Goal: Task Accomplishment & Management: Manage account settings

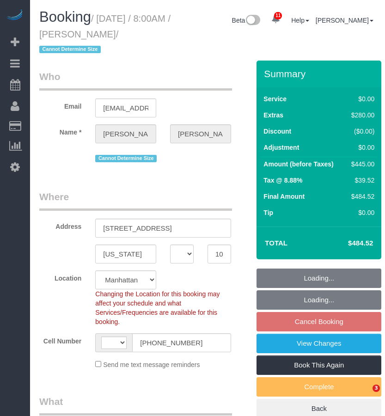
select select "NY"
select select "string:[GEOGRAPHIC_DATA]"
select select "string:stripe-pm_1RxLXL4VGloSiKo7KWL6wPfX"
select select "number:89"
select select "number:90"
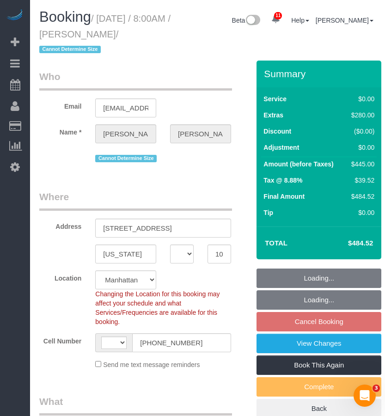
select select "number:15"
select select "number:5"
select select "object:999"
select select "spot1"
select select "2"
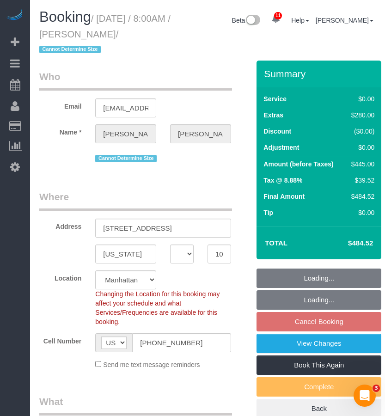
select select "object:1424"
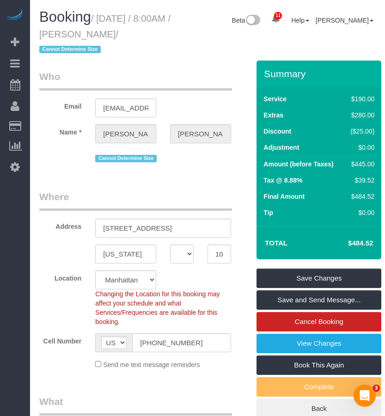
drag, startPoint x: 85, startPoint y: 35, endPoint x: 138, endPoint y: 37, distance: 52.7
click at [141, 35] on small "/ [DATE] / 8:00AM / [PERSON_NAME] / Cannot Determine Size" at bounding box center [104, 34] width 131 height 42
copy small "Sarah Gentry"
click at [147, 229] on input "1 West St, Apt 3303" at bounding box center [163, 228] width 136 height 19
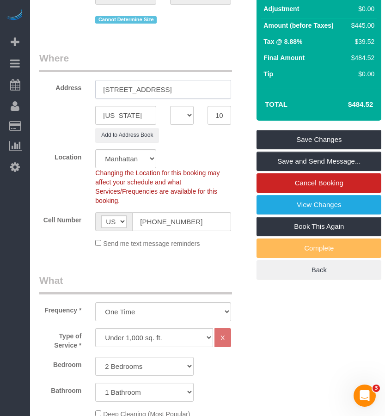
scroll to position [92, 0]
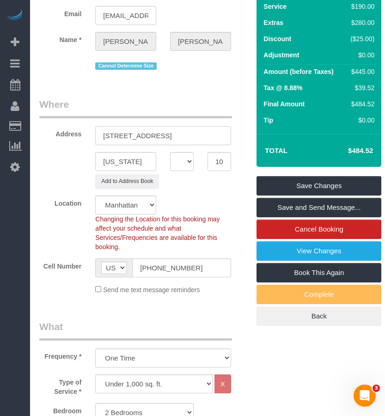
click at [133, 135] on input "1 West St, Apt. 3303" at bounding box center [163, 135] width 136 height 19
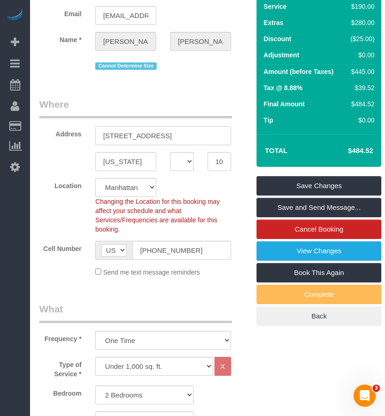
type input "[STREET_ADDRESS]"
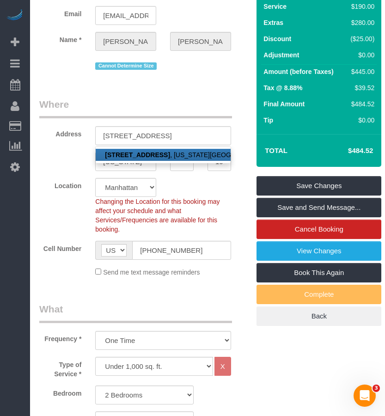
click at [133, 156] on strong "[STREET_ADDRESS]" at bounding box center [137, 154] width 65 height 7
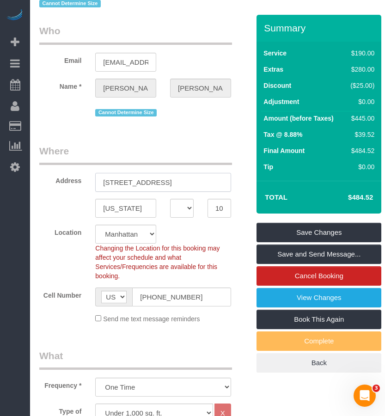
scroll to position [0, 0]
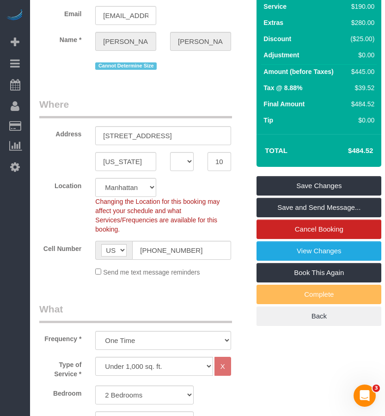
click at [192, 100] on legend "Where" at bounding box center [135, 108] width 193 height 21
click at [194, 134] on input "[STREET_ADDRESS]" at bounding box center [163, 135] width 136 height 19
click at [161, 133] on input "[STREET_ADDRESS]" at bounding box center [163, 135] width 136 height 19
drag, startPoint x: 163, startPoint y: 137, endPoint x: 181, endPoint y: 138, distance: 18.1
click at [166, 137] on input "[STREET_ADDRESS]" at bounding box center [163, 135] width 136 height 19
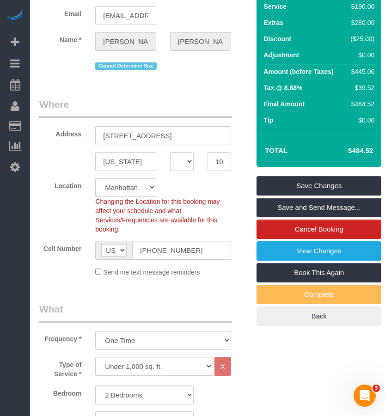
drag, startPoint x: 192, startPoint y: 97, endPoint x: 197, endPoint y: 96, distance: 4.6
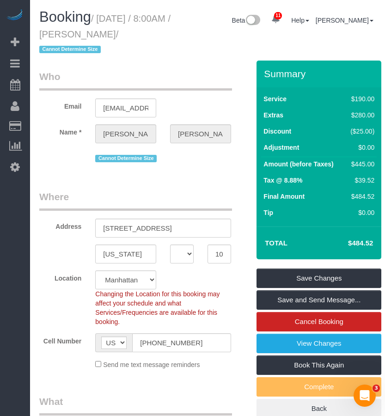
click at [195, 77] on legend "Who" at bounding box center [135, 80] width 193 height 21
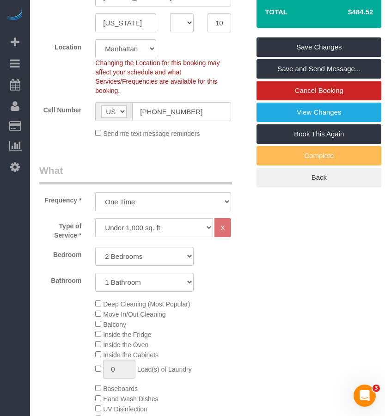
scroll to position [324, 0]
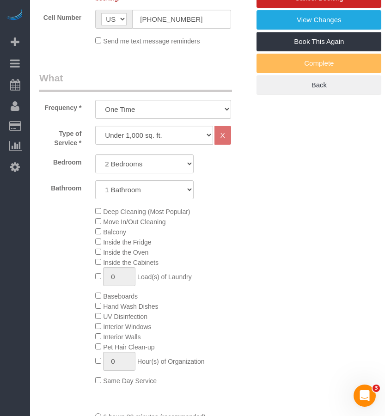
click at [251, 311] on div "Deep Cleaning (Most Popular) Move In/Out Cleaning Balcony Inside the Fridge Ins…" at bounding box center [172, 295] width 168 height 179
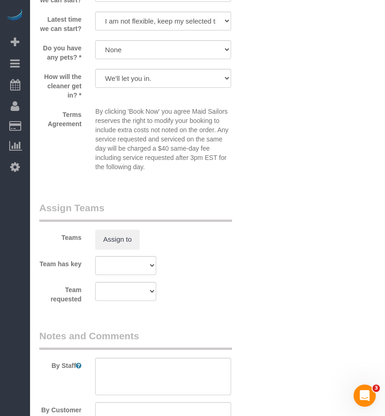
scroll to position [1340, 0]
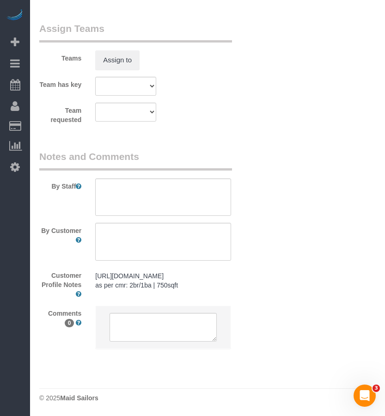
drag, startPoint x: 150, startPoint y: 291, endPoint x: 179, endPoint y: 291, distance: 28.7
click at [177, 290] on pre "[URL][DOMAIN_NAME] as per cmr: 2br/1ba | 750sqft" at bounding box center [163, 280] width 136 height 18
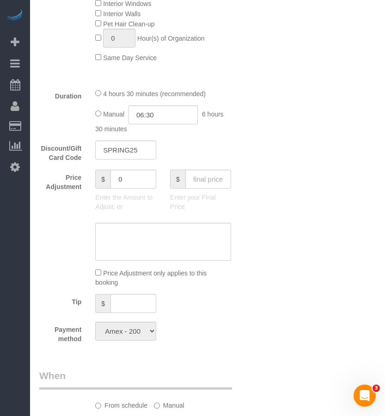
scroll to position [508, 0]
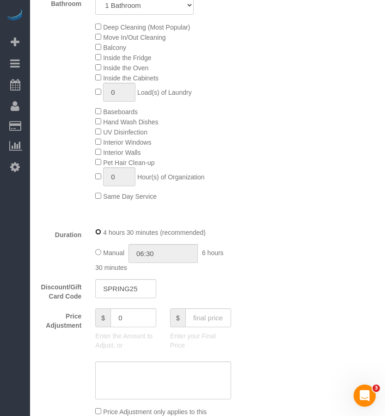
select select "spot60"
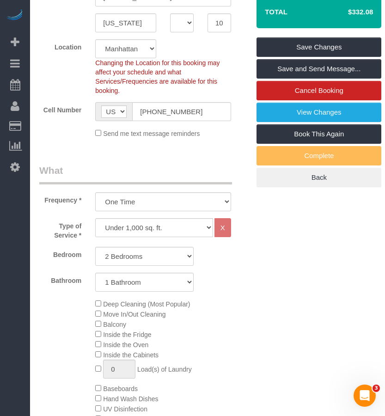
scroll to position [324, 0]
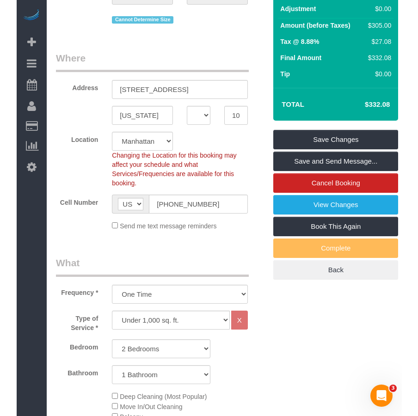
scroll to position [0, 0]
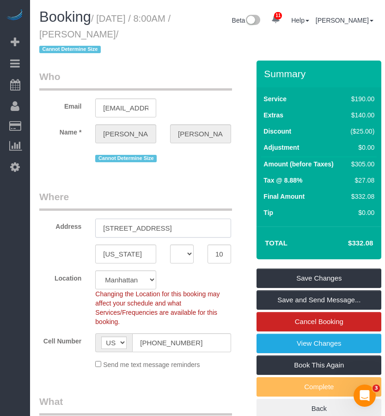
click at [183, 223] on input "[STREET_ADDRESS]" at bounding box center [163, 228] width 136 height 19
click at [186, 253] on select "AK AL AR AZ CA CO CT DC DE FL GA HI IA ID IL IN KS KY LA MA MD ME MI MN MO MS M…" at bounding box center [182, 253] width 24 height 19
click at [170, 244] on select "AK AL AR AZ CA CO CT DC DE FL GA HI IA ID IL IN KS KY LA MA MD ME MI MN MO MS M…" at bounding box center [182, 253] width 24 height 19
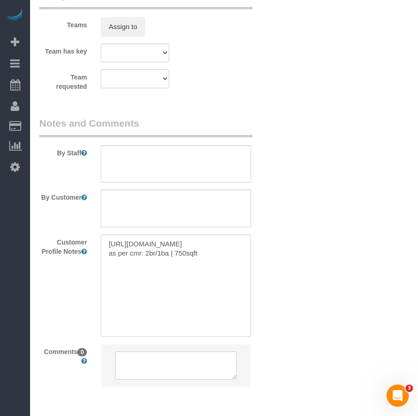
scroll to position [1378, 0]
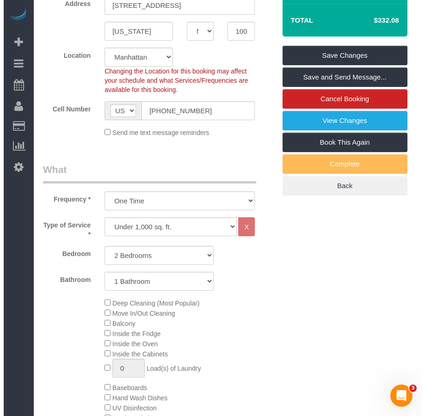
scroll to position [84, 0]
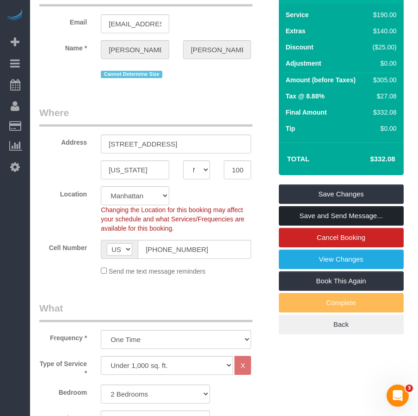
click at [317, 220] on link "Save and Send Message..." at bounding box center [341, 215] width 125 height 19
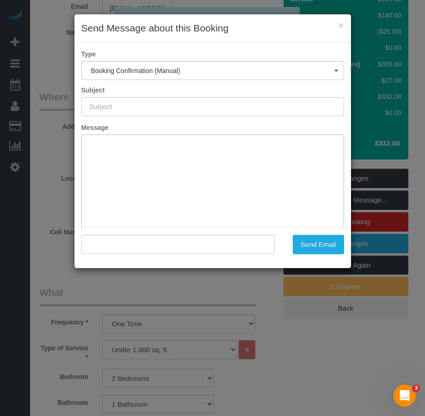
scroll to position [0, 0]
type input "Cleaning Confirmed for 08/20/2025 at 8:00am"
type input ""Sarah Gentry" <sarahgentry02@gmail.com>"
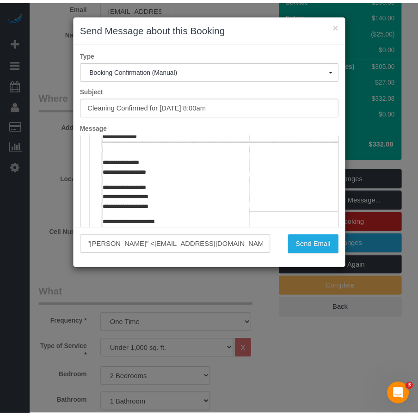
scroll to position [231, 0]
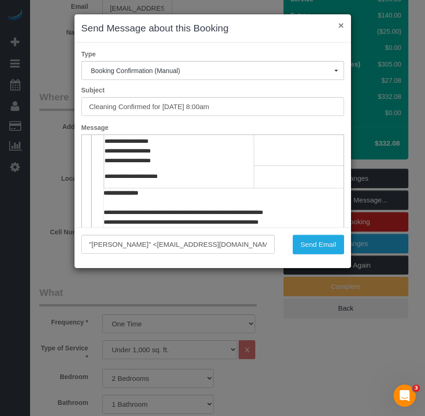
click at [339, 25] on button "×" at bounding box center [341, 25] width 6 height 10
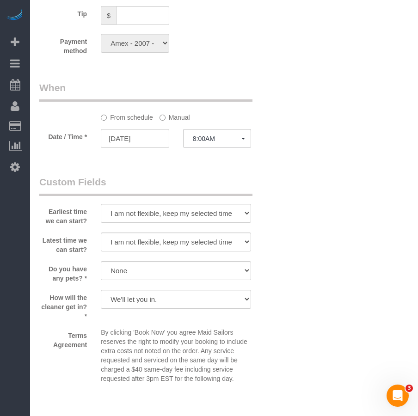
scroll to position [962, 0]
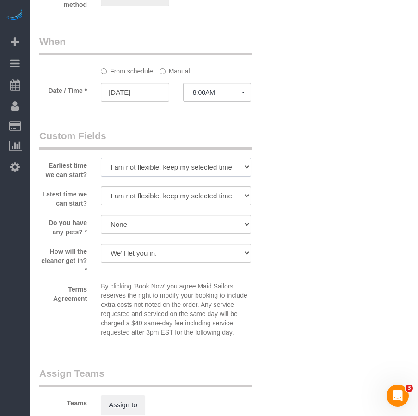
click at [230, 175] on select "I am not flexible, keep my selected time 8:00 AM 9:00 AM 10:00 AM 11:00 AM 12:0…" at bounding box center [176, 167] width 150 height 19
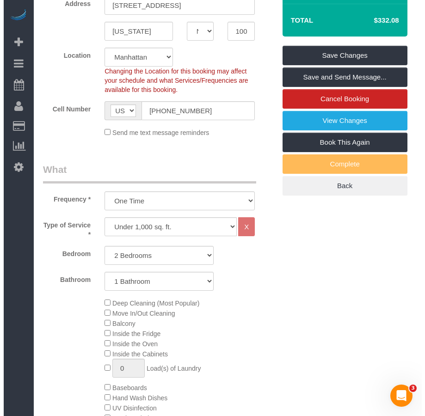
scroll to position [130, 0]
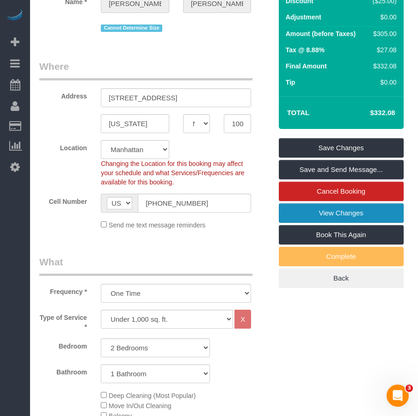
click at [302, 215] on link "View Changes" at bounding box center [341, 212] width 125 height 19
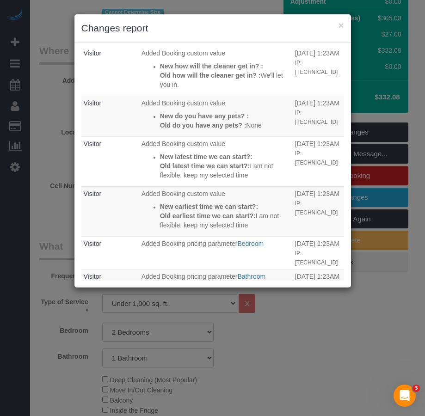
scroll to position [277, 0]
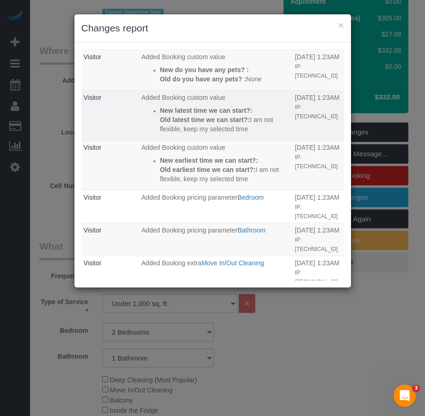
drag, startPoint x: 160, startPoint y: 191, endPoint x: 179, endPoint y: 196, distance: 19.5
click at [179, 134] on p "Old latest time we can start?: I am not flexible, keep my selected time" at bounding box center [225, 124] width 130 height 18
drag, startPoint x: 180, startPoint y: 196, endPoint x: 180, endPoint y: 201, distance: 5.1
click at [180, 134] on p "Old latest time we can start?: I am not flexible, keep my selected time" at bounding box center [225, 124] width 130 height 18
drag, startPoint x: 154, startPoint y: 190, endPoint x: 200, endPoint y: 196, distance: 46.1
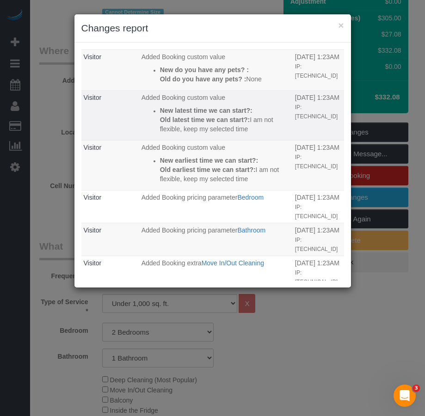
click at [200, 134] on p "Old latest time we can start?: I am not flexible, keep my selected time" at bounding box center [225, 124] width 130 height 18
drag, startPoint x: 200, startPoint y: 196, endPoint x: 193, endPoint y: 201, distance: 7.7
click at [193, 134] on p "Old latest time we can start?: I am not flexible, keep my selected time" at bounding box center [225, 124] width 130 height 18
drag, startPoint x: 165, startPoint y: 166, endPoint x: 171, endPoint y: 166, distance: 6.0
click at [171, 115] on p "New latest time we can start?:" at bounding box center [225, 110] width 130 height 9
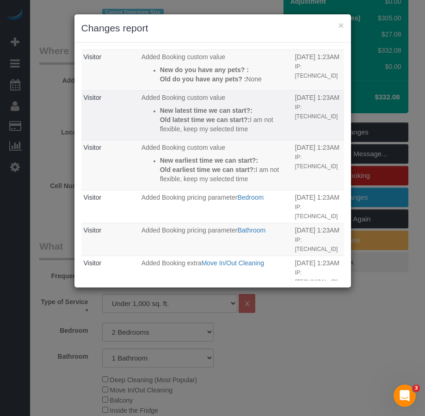
click at [172, 115] on p "New latest time we can start?:" at bounding box center [225, 110] width 130 height 9
click at [177, 115] on p "New latest time we can start?:" at bounding box center [225, 110] width 130 height 9
drag, startPoint x: 171, startPoint y: 172, endPoint x: 199, endPoint y: 175, distance: 28.3
click at [199, 134] on div "New latest time we can start?: Old latest time we can start?: I am not flexible…" at bounding box center [225, 120] width 130 height 28
drag, startPoint x: 199, startPoint y: 175, endPoint x: 188, endPoint y: 185, distance: 14.7
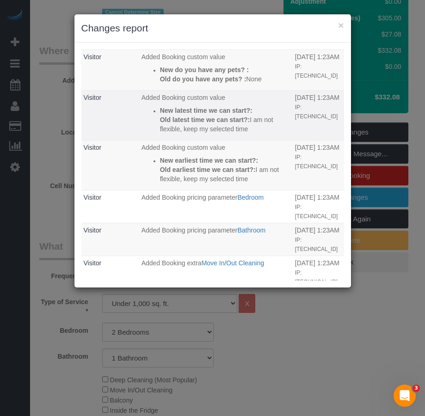
click at [188, 134] on p "Old latest time we can start?: I am not flexible, keep my selected time" at bounding box center [225, 124] width 130 height 18
drag, startPoint x: 171, startPoint y: 189, endPoint x: 187, endPoint y: 190, distance: 16.2
click at [187, 134] on p "Old latest time we can start?: I am not flexible, keep my selected time" at bounding box center [225, 124] width 130 height 18
drag, startPoint x: 187, startPoint y: 190, endPoint x: 176, endPoint y: 196, distance: 13.0
click at [176, 134] on p "Old latest time we can start?: I am not flexible, keep my selected time" at bounding box center [225, 124] width 130 height 18
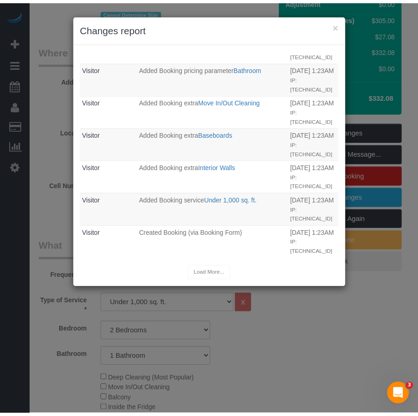
scroll to position [477, 0]
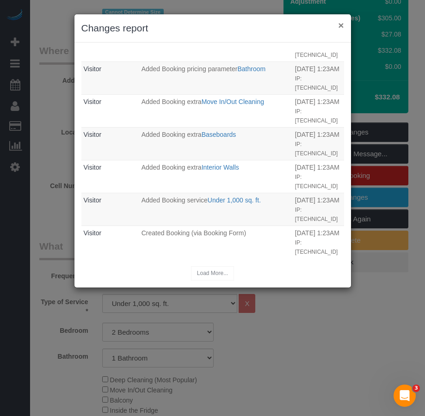
click at [338, 24] on button "×" at bounding box center [341, 25] width 6 height 10
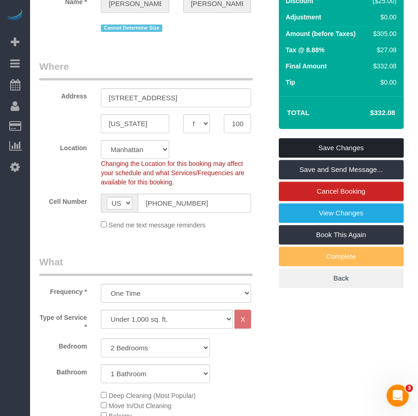
click at [337, 144] on link "Save Changes" at bounding box center [341, 147] width 125 height 19
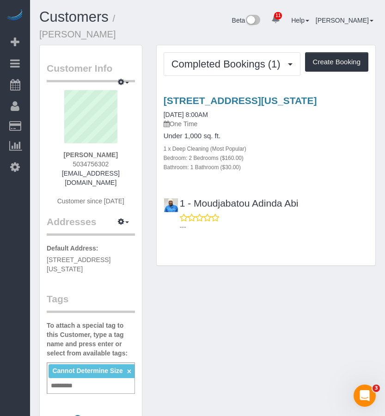
click at [295, 304] on div "Customer Info Edit Contact Info Send Message Email Preferences Special Sales Ta…" at bounding box center [207, 404] width 350 height 718
click at [340, 275] on div "Completed Bookings (1) Completed Bookings (1) Upcoming Bookings (1) Cancelled B…" at bounding box center [265, 160] width 233 height 230
click at [120, 80] on icon "button" at bounding box center [121, 82] width 6 height 6
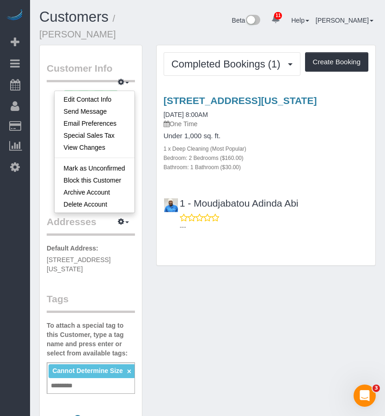
click at [285, 162] on div "Bedroom: 2 Bedrooms ($160.00)" at bounding box center [266, 157] width 205 height 9
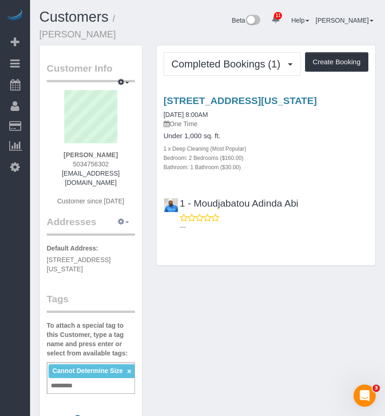
click at [123, 219] on icon "button" at bounding box center [121, 222] width 6 height 6
click at [98, 233] on button "Manage Addresses" at bounding box center [97, 239] width 75 height 13
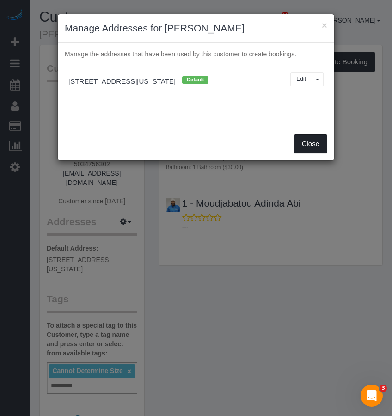
click at [314, 142] on button "Close" at bounding box center [310, 143] width 33 height 19
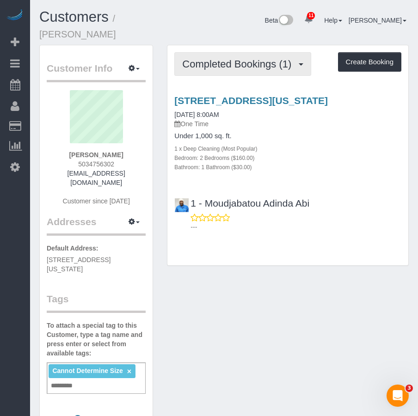
click at [231, 52] on button "Completed Bookings (1)" at bounding box center [242, 64] width 137 height 24
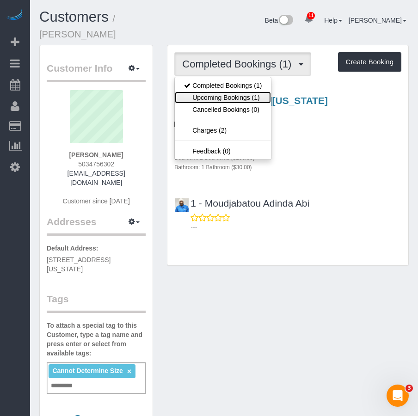
click at [212, 92] on link "Upcoming Bookings (1)" at bounding box center [223, 98] width 96 height 12
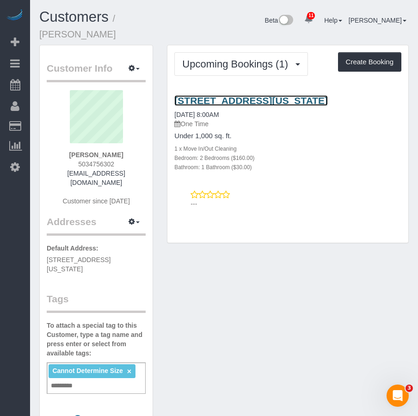
click at [223, 95] on link "1 West Street, Apt. 3303, New York, NY 10004" at bounding box center [250, 100] width 153 height 11
click at [220, 95] on link "1 West Street, Apt. 3303, New York, NY 10004" at bounding box center [250, 100] width 153 height 11
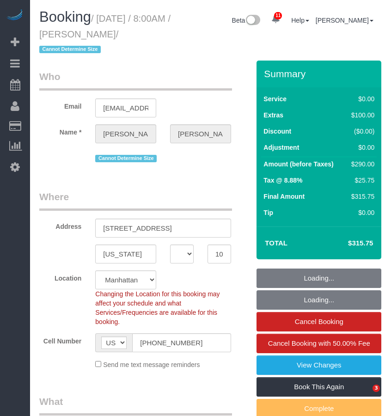
select select "NY"
select select "2"
select select "spot1"
select select "number:89"
select select "number:90"
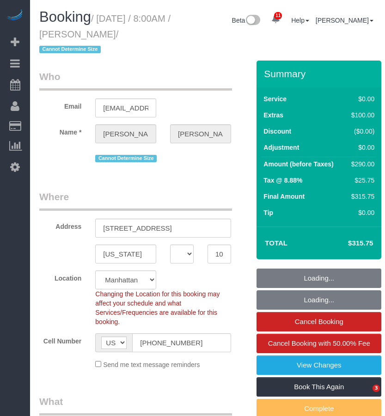
select select "number:15"
select select "number:5"
select select "object:1464"
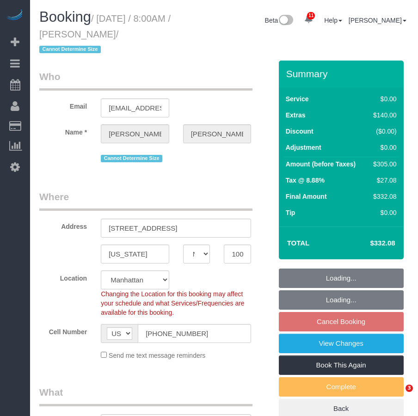
select select "NY"
select select "number:89"
select select "number:90"
select select "number:15"
select select "number:5"
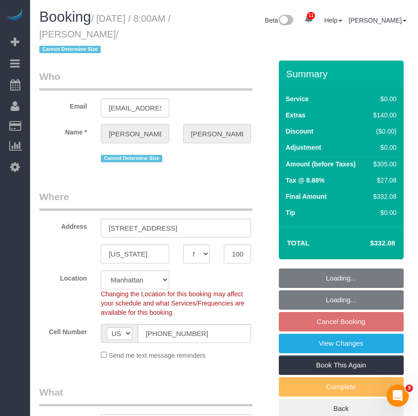
select select "object:864"
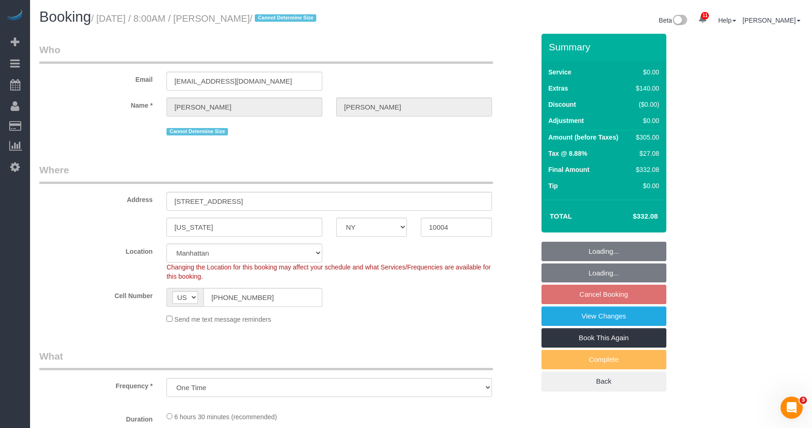
select select "string:stripe-pm_1RxLXL4VGloSiKo7KWL6wPfX"
select select "2"
select select "spot1"
select select "2"
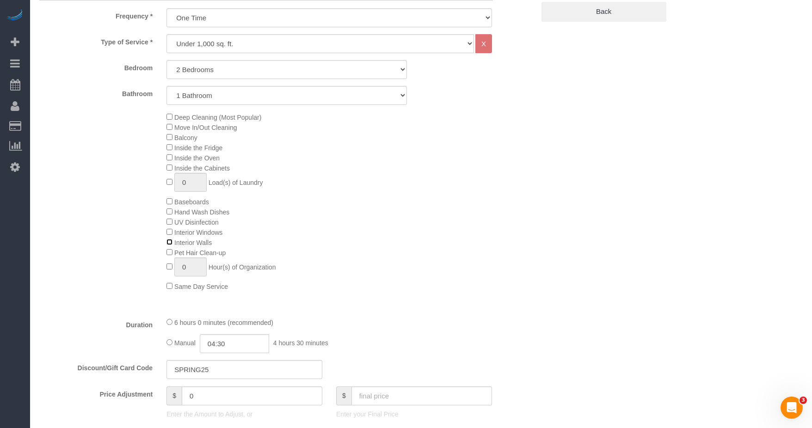
scroll to position [416, 0]
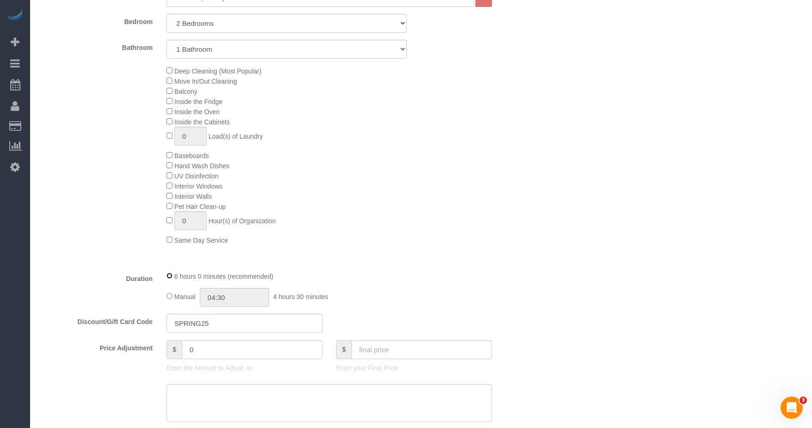
select select "spot60"
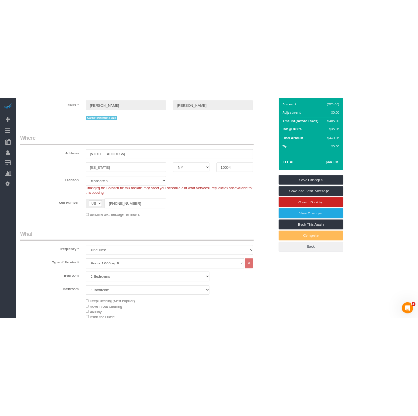
scroll to position [231, 0]
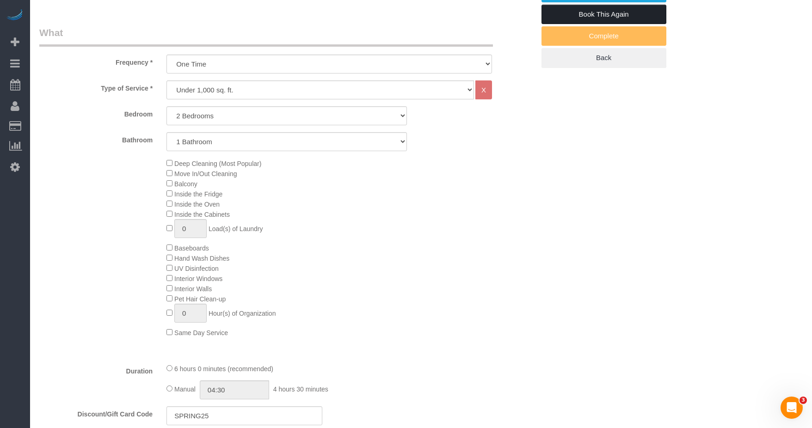
scroll to position [185, 0]
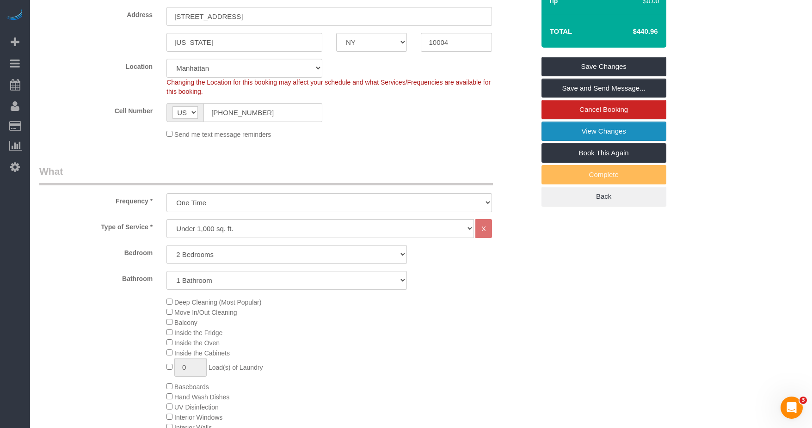
click at [417, 131] on link "View Changes" at bounding box center [603, 131] width 125 height 19
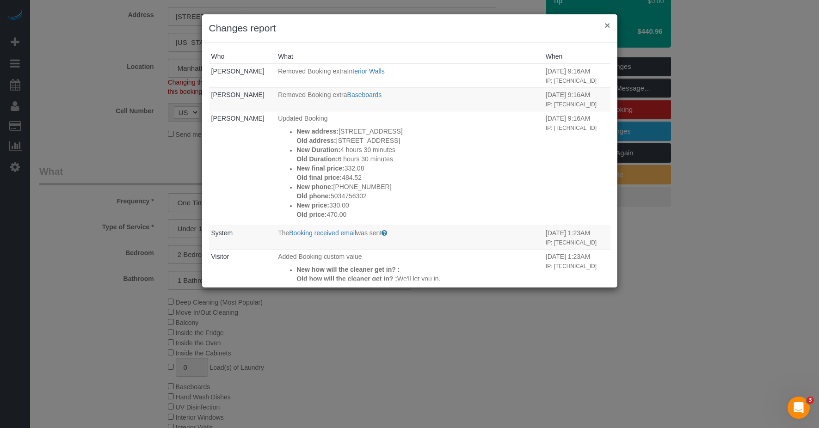
click at [417, 24] on button "×" at bounding box center [607, 25] width 6 height 10
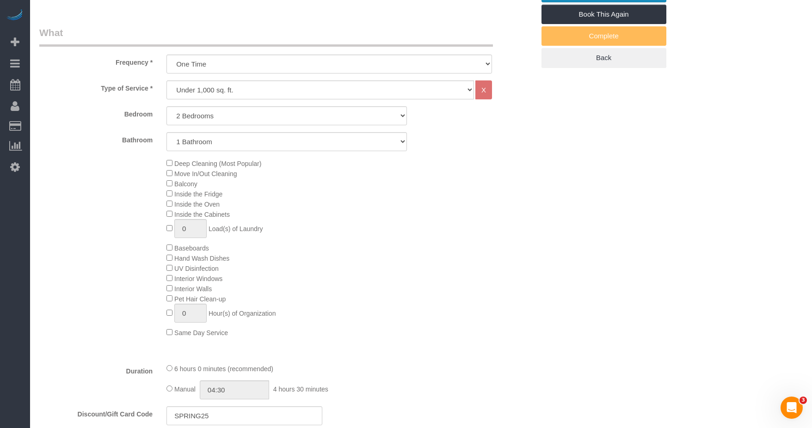
scroll to position [231, 0]
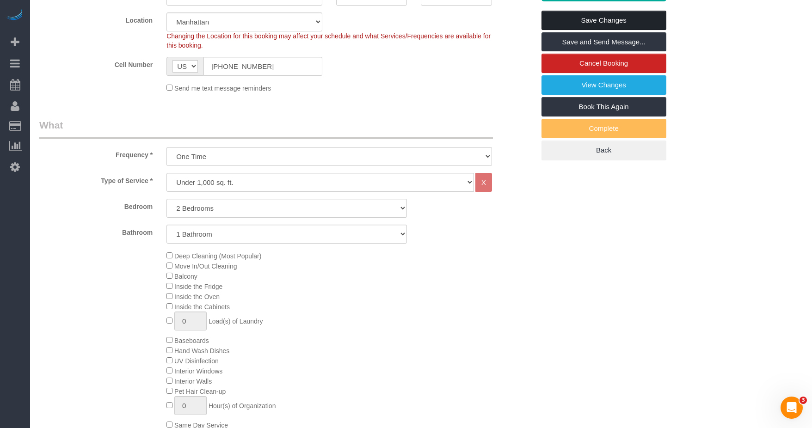
click at [417, 20] on link "Save Changes" at bounding box center [603, 20] width 125 height 19
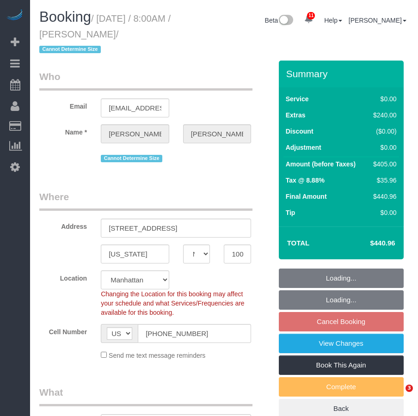
select select "NY"
select select "object:967"
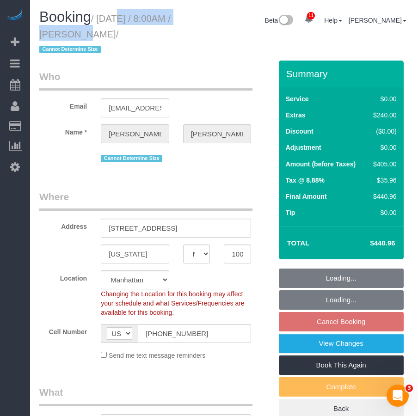
select select "string:stripe-pm_1RxLXL4VGloSiKo7KWL6wPfX"
select select "2"
select select "number:89"
select select "number:90"
select select "number:15"
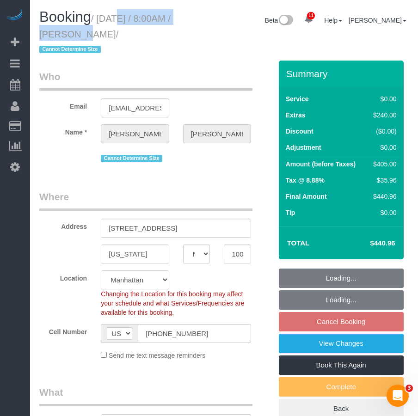
select select "number:5"
select select "spot1"
click at [70, 33] on small "/ August 20, 2025 / 8:00AM / Sarah Gentry / Cannot Determine Size" at bounding box center [104, 34] width 131 height 42
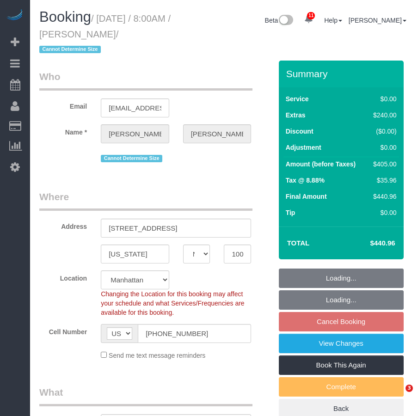
select select "NY"
select select "string:stripe-pm_1RxLXL4VGloSiKo7KWL6wPfX"
select select "object:968"
select select "spot1"
select select "number:89"
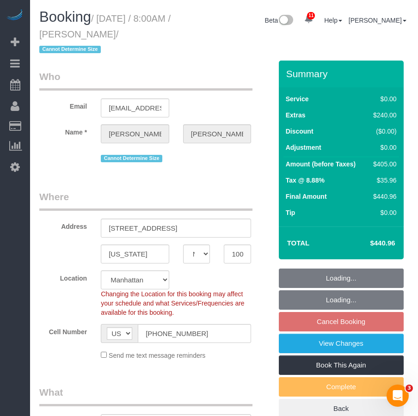
select select "number:90"
select select "number:15"
select select "number:5"
select select "2"
select select "object:1424"
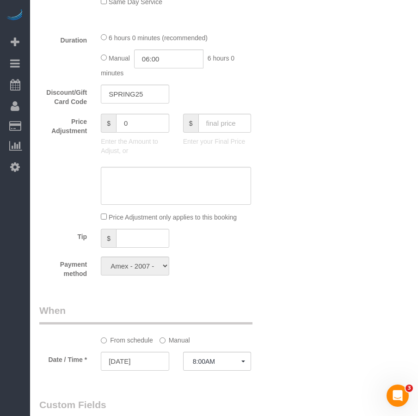
scroll to position [832, 0]
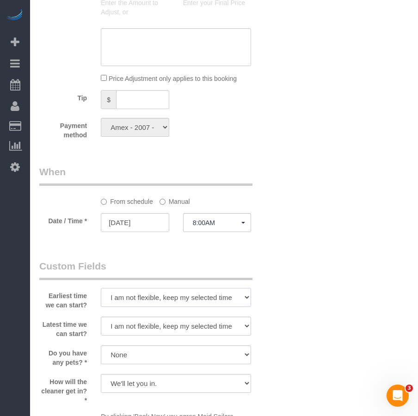
click at [157, 292] on select "I am not flexible, keep my selected time 8:00 AM 9:00 AM 10:00 AM 11:00 AM 12:0…" at bounding box center [176, 297] width 150 height 19
click at [101, 288] on select "I am not flexible, keep my selected time 8:00 AM 9:00 AM 10:00 AM 11:00 AM 12:0…" at bounding box center [176, 297] width 150 height 19
click at [144, 325] on select "I am not flexible, keep my selected time 8:00 AM 9:00 AM 10:00 AM 11:00 AM 12:0…" at bounding box center [176, 326] width 150 height 19
select select "number:69"
click at [101, 317] on select "I am not flexible, keep my selected time 8:00 AM 9:00 AM 10:00 AM 11:00 AM 12:0…" at bounding box center [176, 326] width 150 height 19
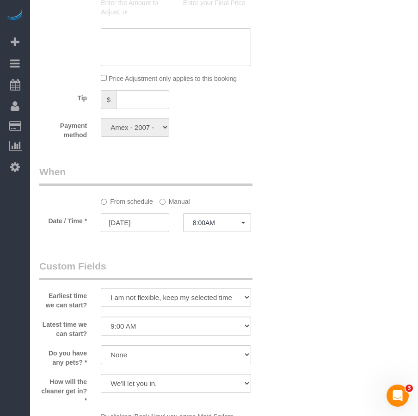
click at [302, 235] on div "Who Email [EMAIL_ADDRESS][DOMAIN_NAME] Name * [PERSON_NAME][GEOGRAPHIC_DATA] Ca…" at bounding box center [223, 42] width 369 height 1626
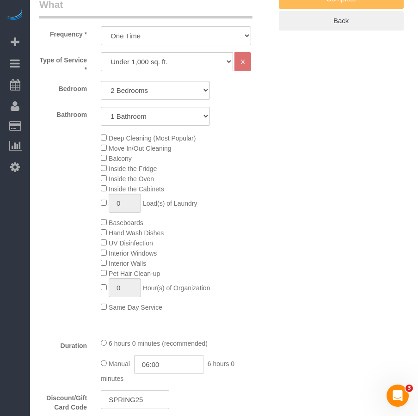
scroll to position [249, 0]
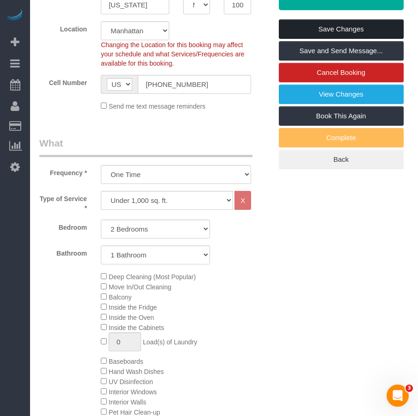
click at [305, 28] on link "Save Changes" at bounding box center [341, 28] width 125 height 19
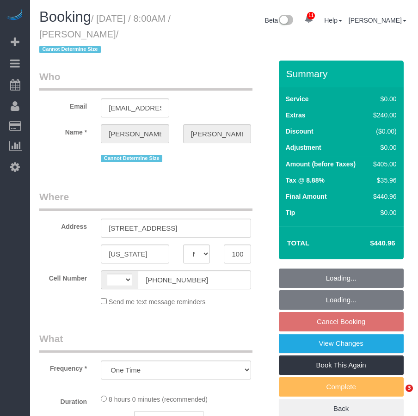
select select "NY"
select select "number:89"
select select "number:69"
select select "number:15"
select select "number:5"
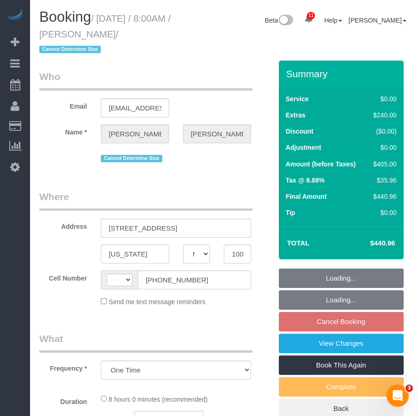
select select "string:[GEOGRAPHIC_DATA]"
select select "2"
select select "spot1"
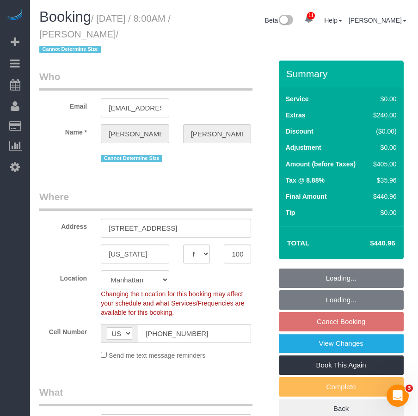
select select "object:1388"
select select "string:stripe-pm_1RxLXL4VGloSiKo7KWL6wPfX"
select select "2"
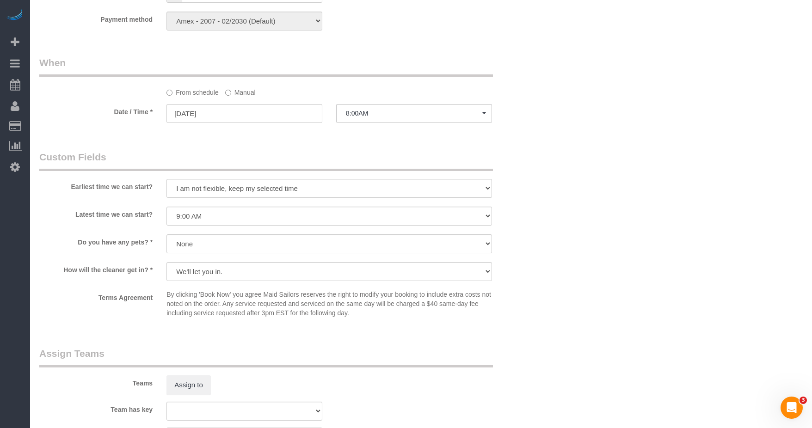
scroll to position [971, 0]
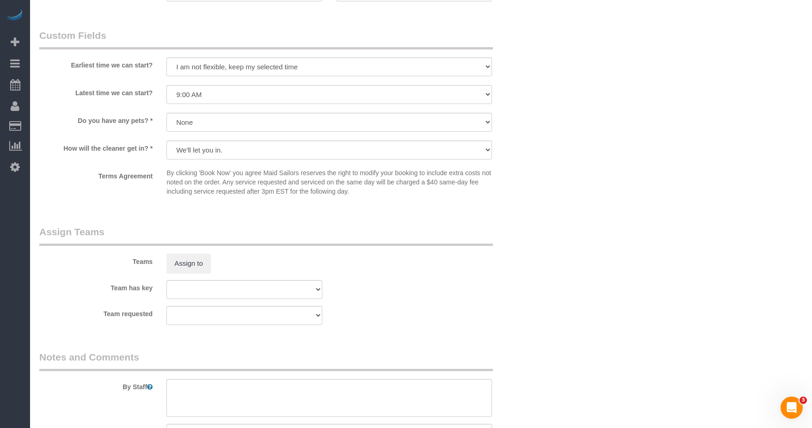
scroll to position [953, 0]
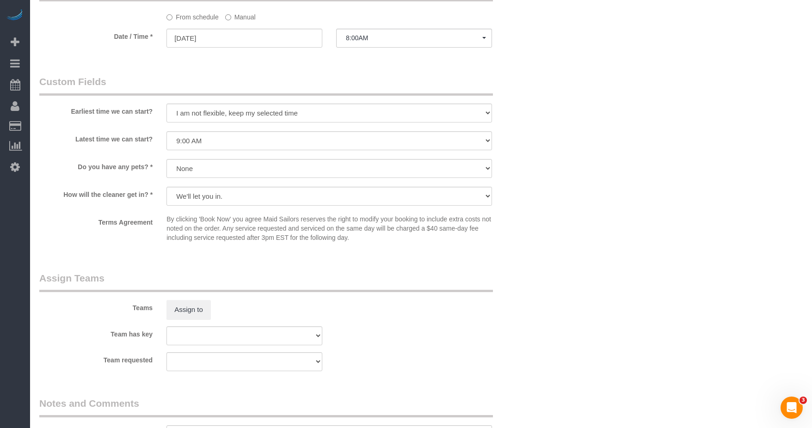
click at [407, 304] on div "Teams Assign to" at bounding box center [286, 295] width 509 height 48
click at [381, 305] on div "Teams Assign to" at bounding box center [286, 295] width 509 height 48
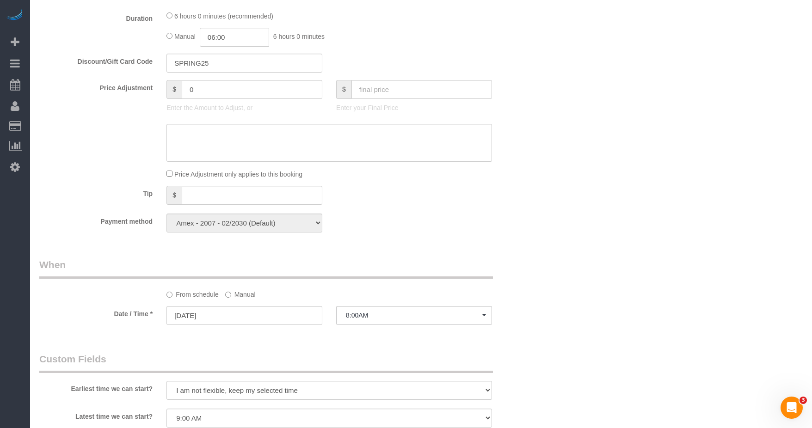
scroll to position [584, 0]
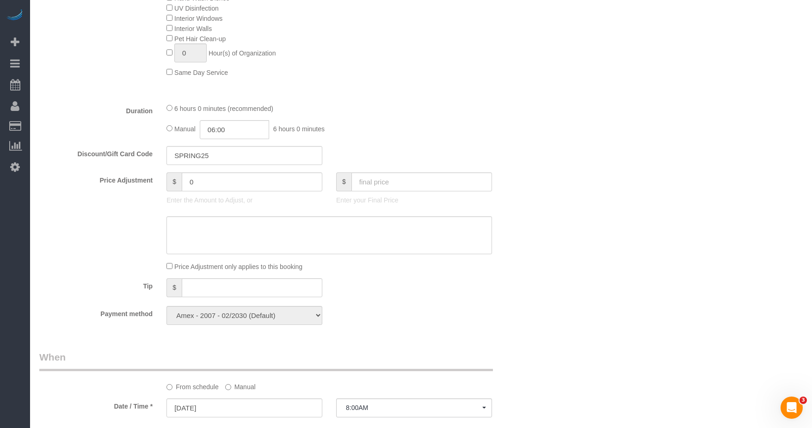
click at [417, 268] on div "Who Email [EMAIL_ADDRESS][DOMAIN_NAME] Name * [PERSON_NAME][GEOGRAPHIC_DATA] Ca…" at bounding box center [420, 223] width 763 height 1546
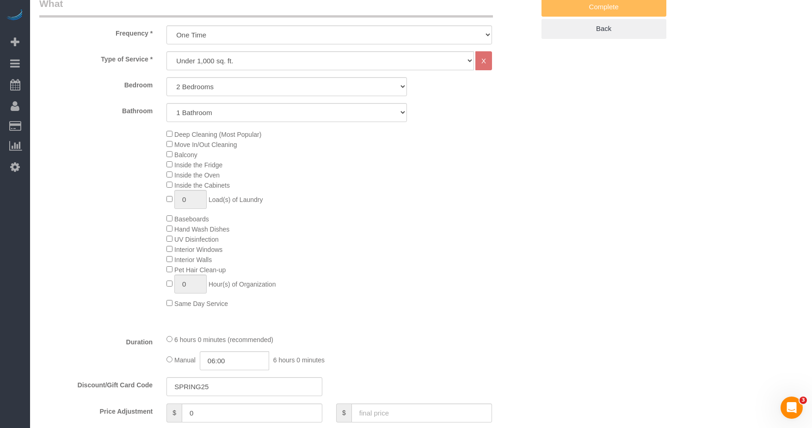
scroll to position [260, 0]
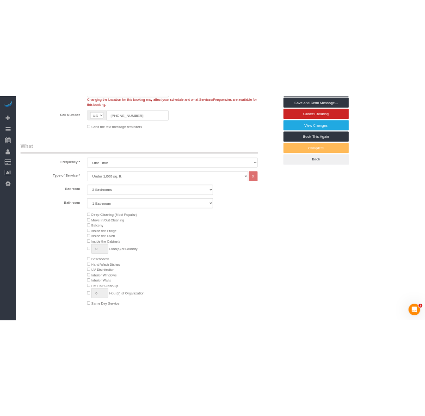
scroll to position [122, 0]
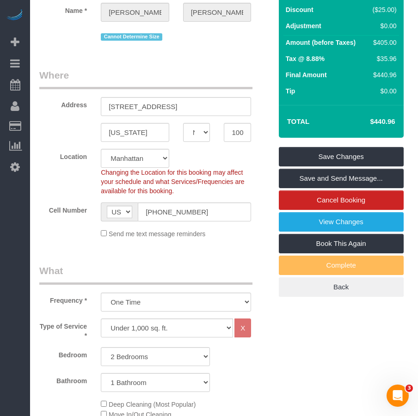
drag, startPoint x: 343, startPoint y: 372, endPoint x: 336, endPoint y: 358, distance: 15.3
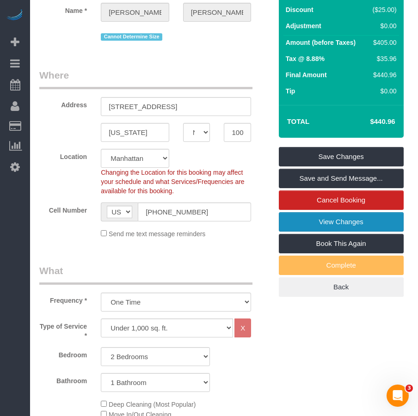
click at [321, 226] on link "View Changes" at bounding box center [341, 221] width 125 height 19
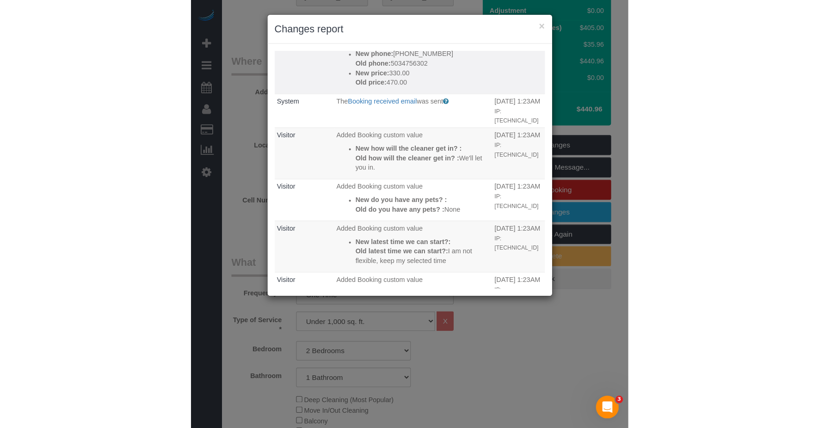
scroll to position [341, 0]
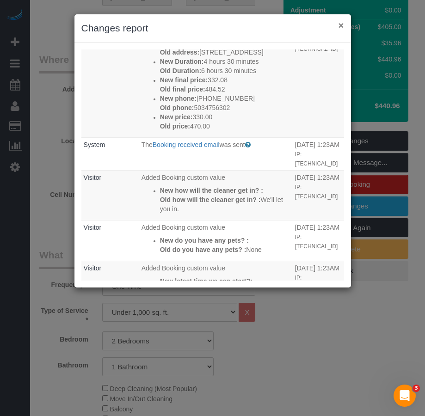
click at [339, 24] on button "×" at bounding box center [341, 25] width 6 height 10
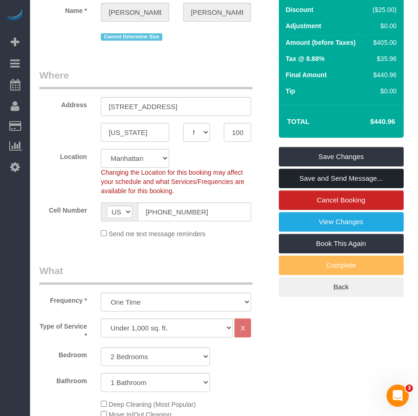
click at [315, 179] on link "Save and Send Message..." at bounding box center [341, 178] width 125 height 19
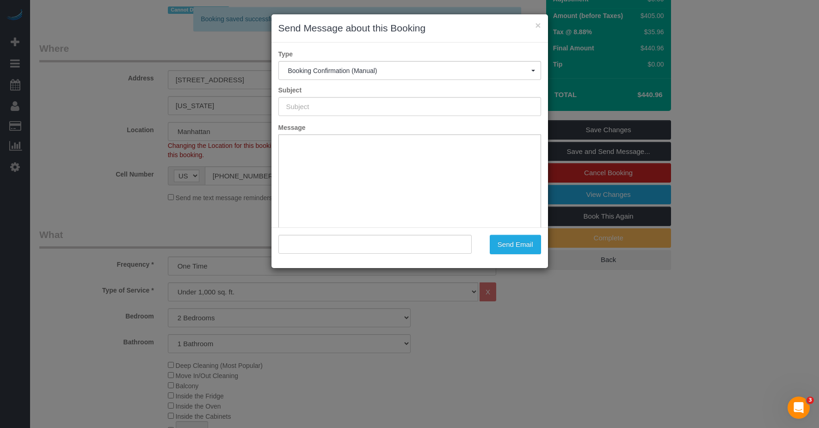
type input "Cleaning Confirmed for 08/20/2025 at 8:00am"
type input ""Sarah Gentry" <sarahgentry02@gmail.com>"
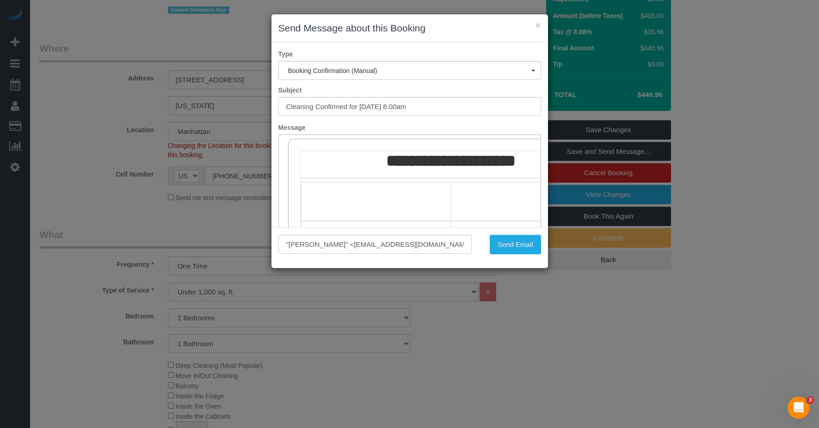
scroll to position [0, 0]
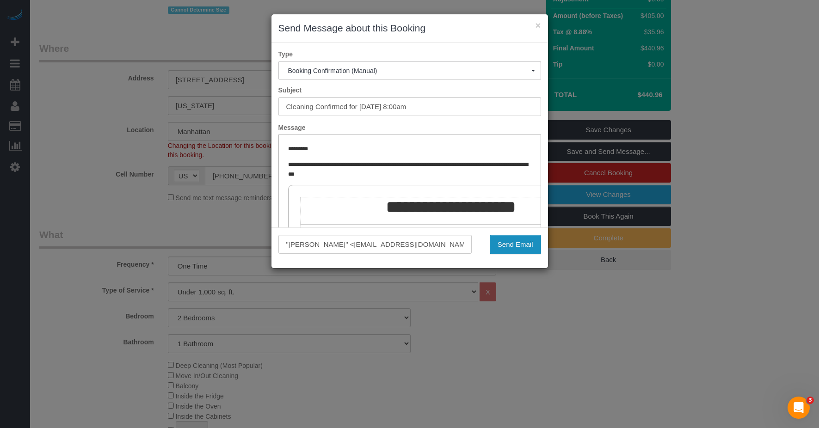
click at [417, 247] on button "Send Email" at bounding box center [514, 244] width 51 height 19
